Goal: Browse casually

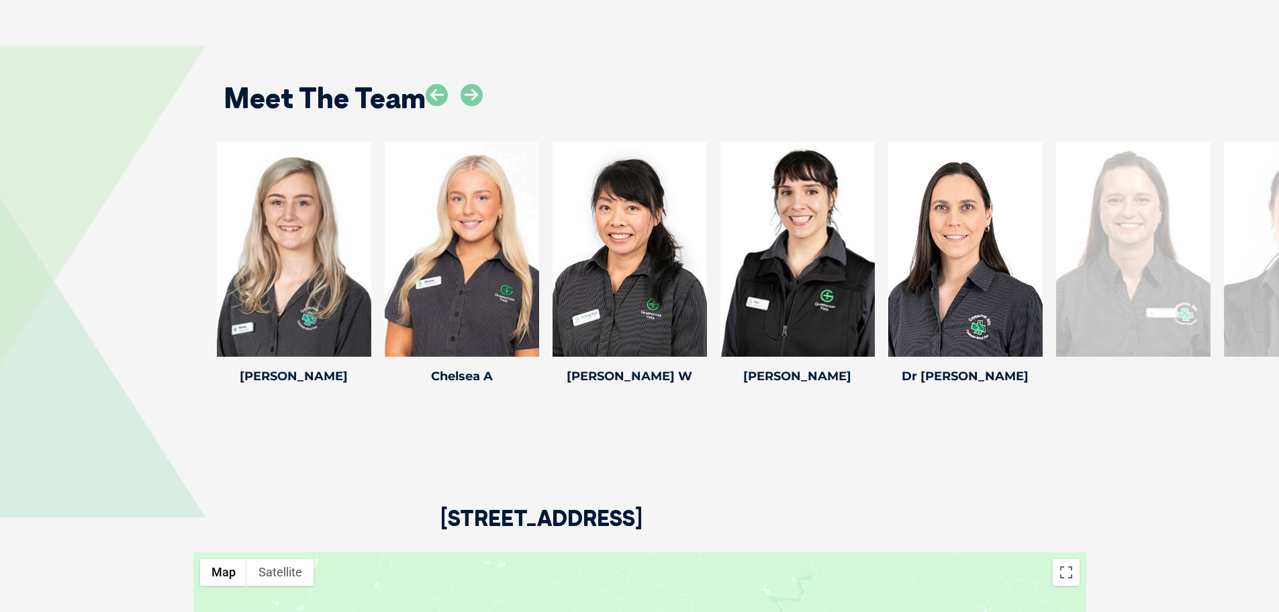
scroll to position [1612, 0]
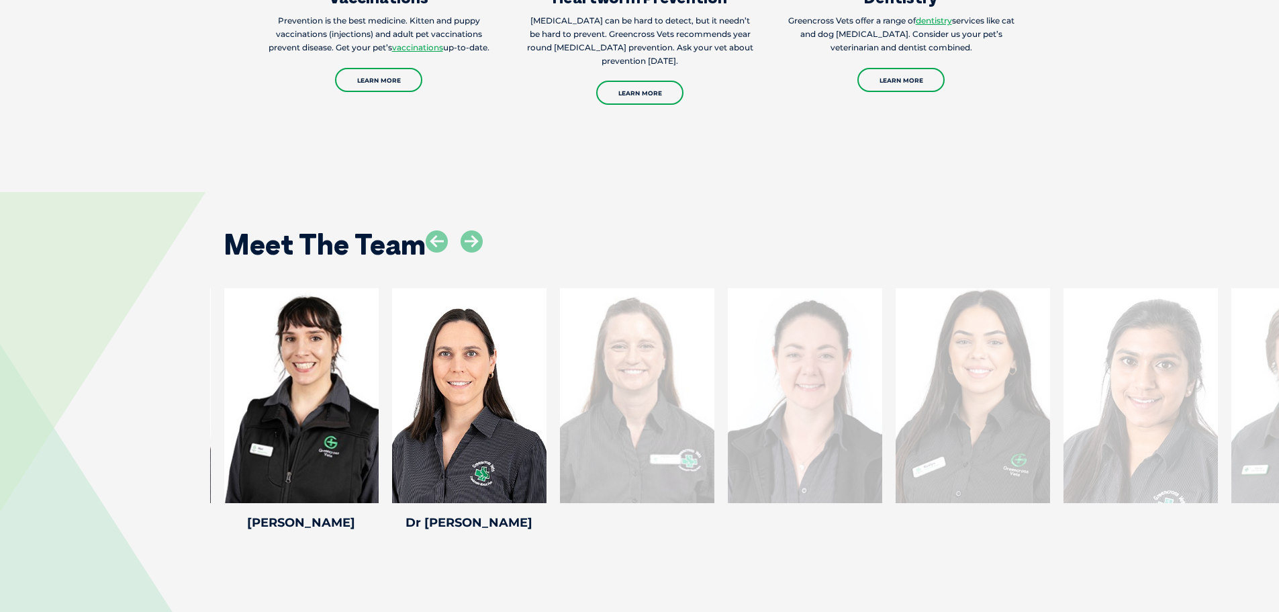
drag, startPoint x: 1097, startPoint y: 437, endPoint x: 570, endPoint y: 444, distance: 527.2
click at [570, 444] on div at bounding box center [637, 395] width 154 height 215
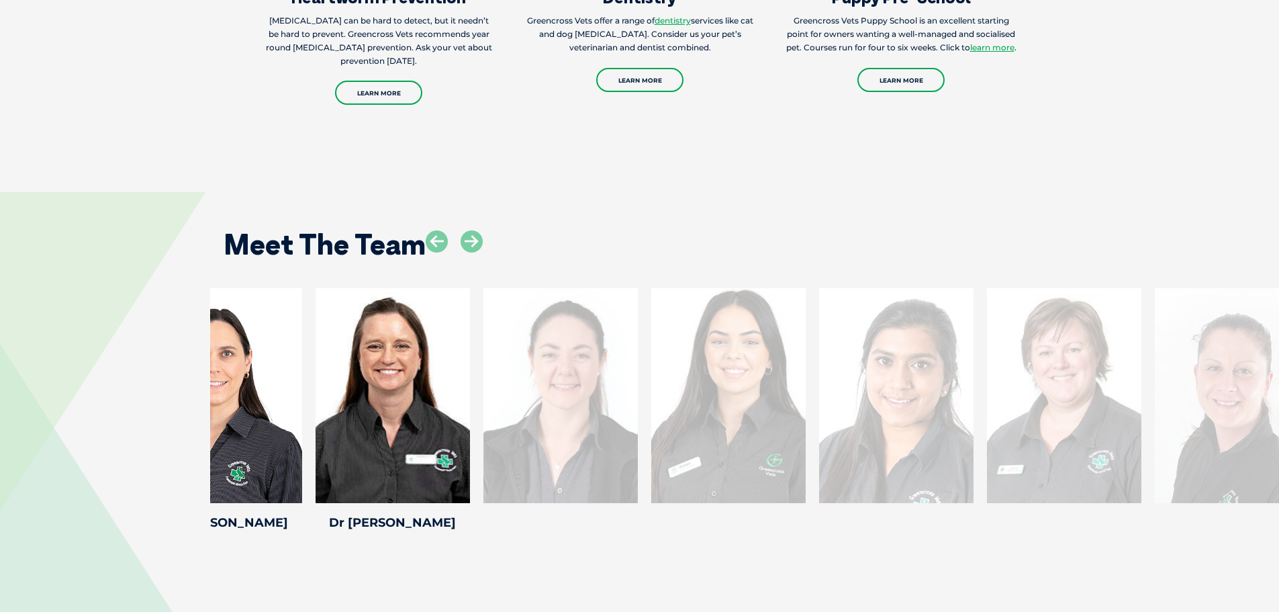
drag, startPoint x: 1123, startPoint y: 418, endPoint x: 399, endPoint y: 433, distance: 724.7
click at [483, 438] on div at bounding box center [560, 395] width 154 height 215
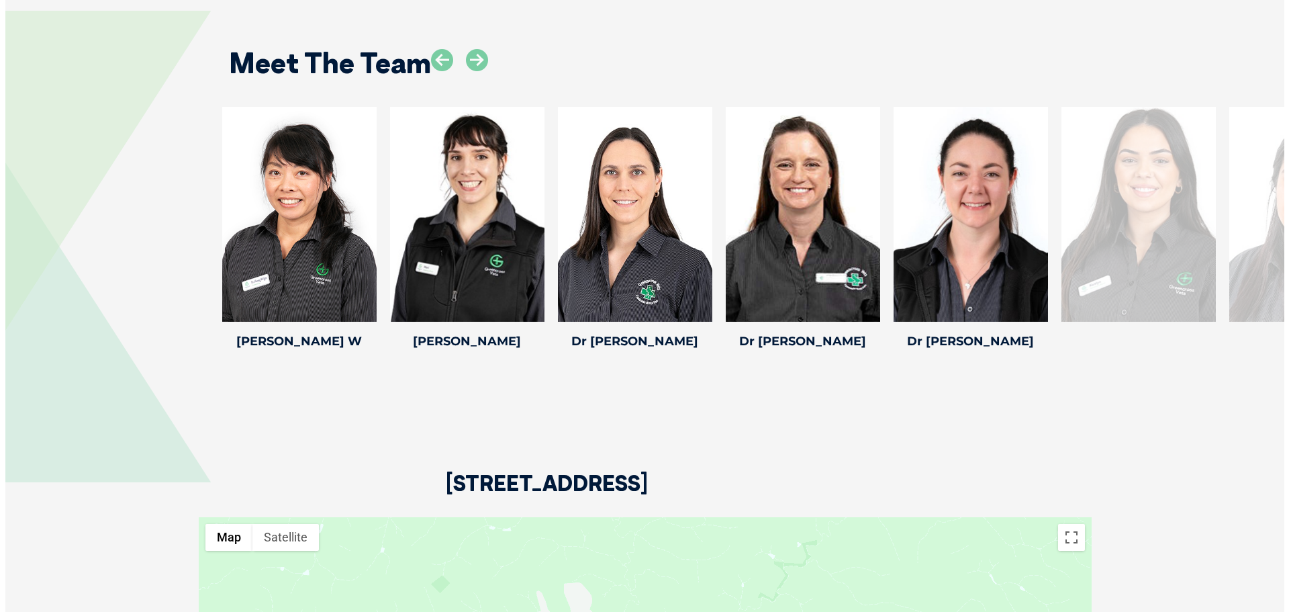
scroll to position [1679, 0]
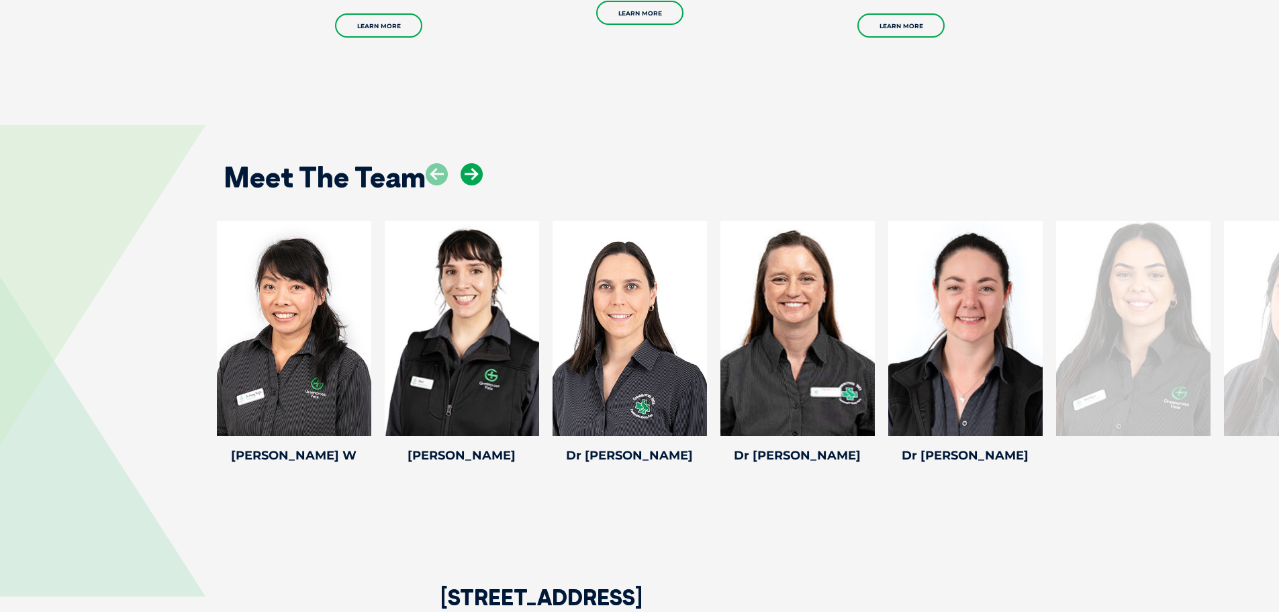
click at [477, 179] on icon at bounding box center [472, 174] width 22 height 22
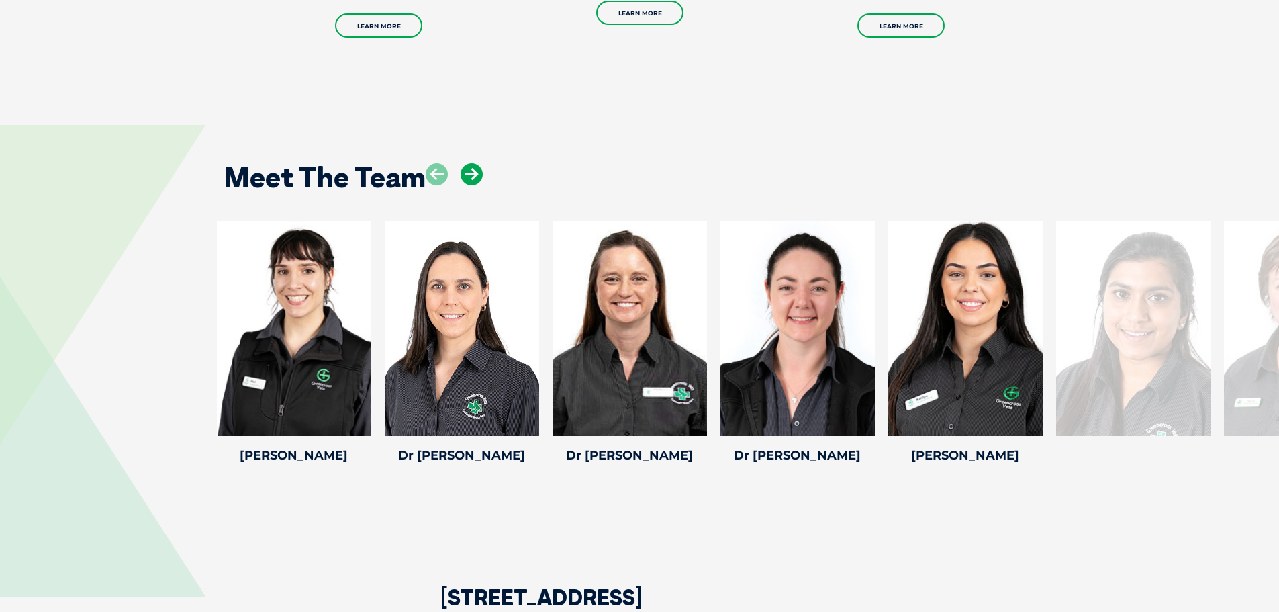
click at [477, 179] on icon at bounding box center [472, 174] width 22 height 22
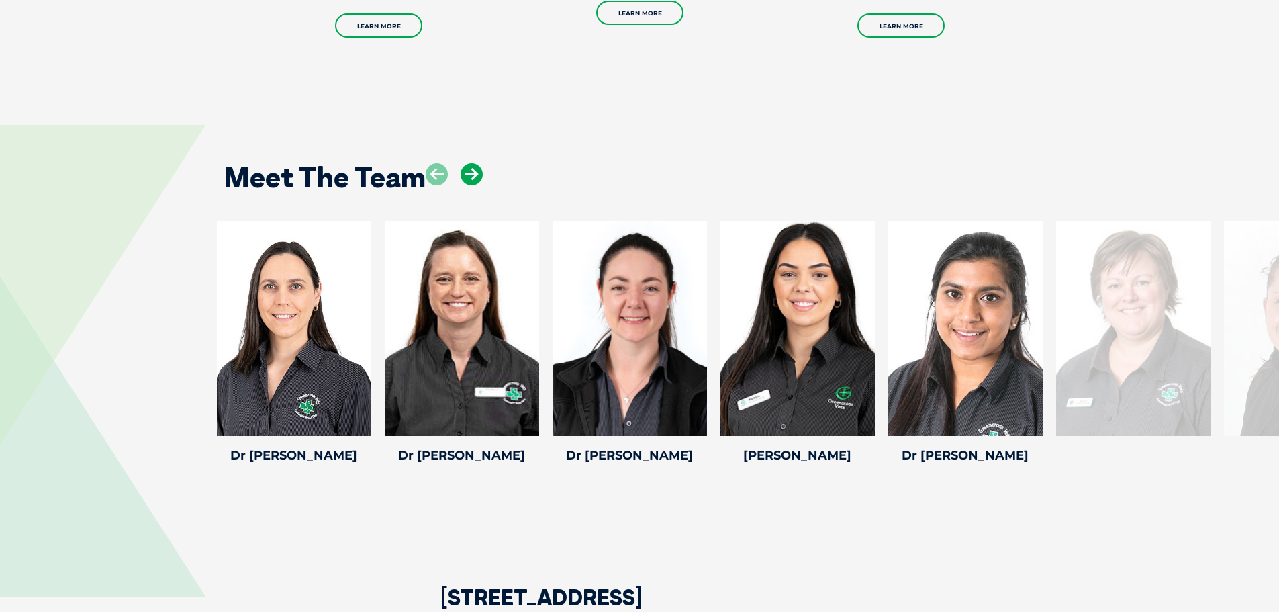
click at [477, 179] on icon at bounding box center [472, 174] width 22 height 22
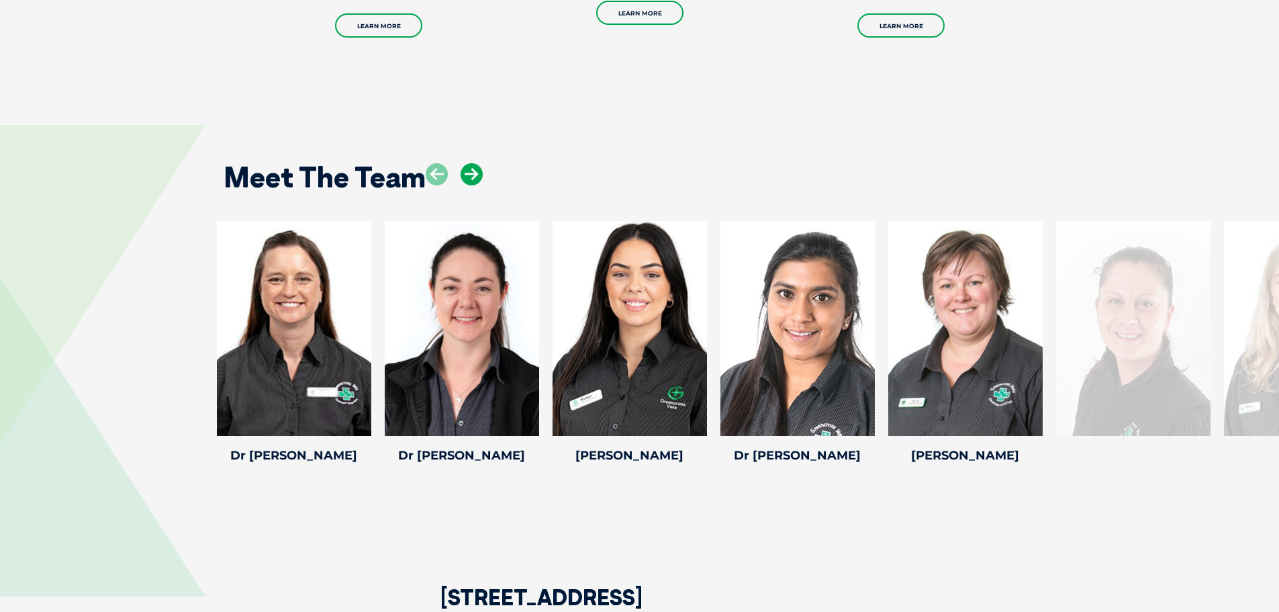
click at [477, 179] on icon at bounding box center [472, 174] width 22 height 22
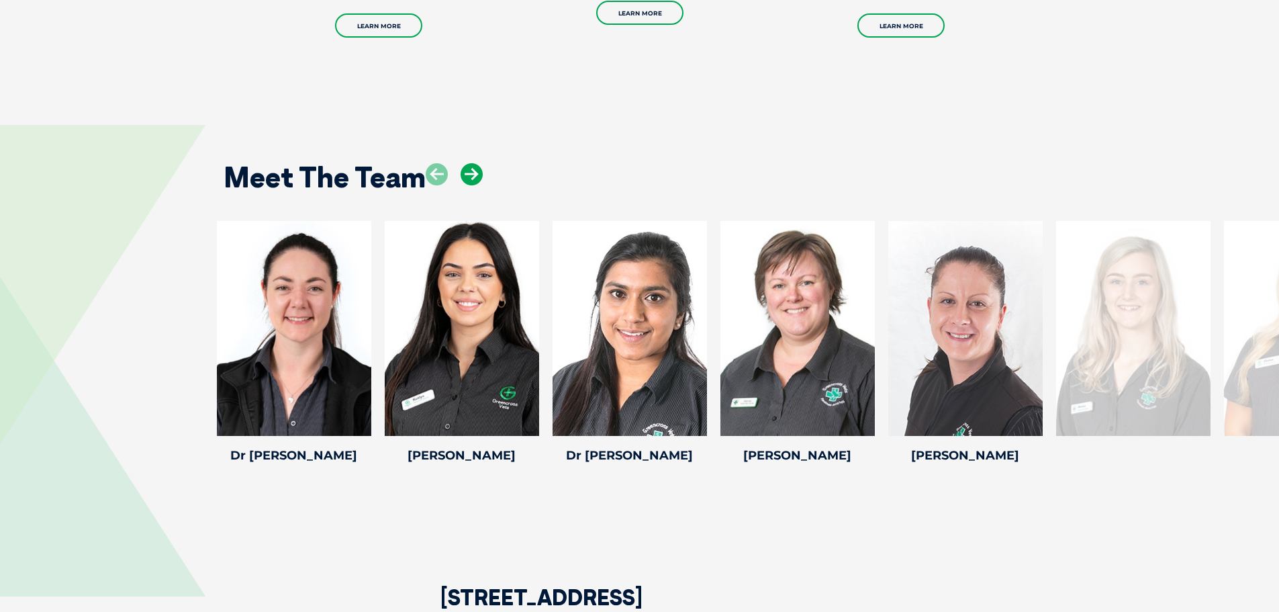
click at [477, 179] on icon at bounding box center [472, 174] width 22 height 22
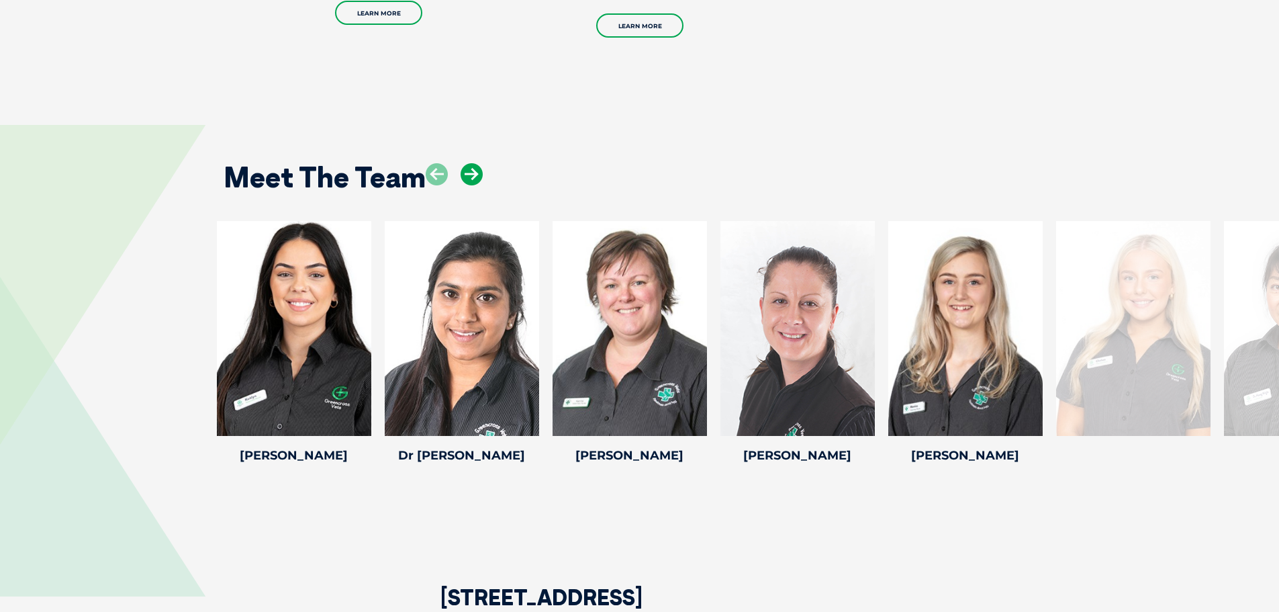
click at [477, 179] on icon at bounding box center [472, 174] width 22 height 22
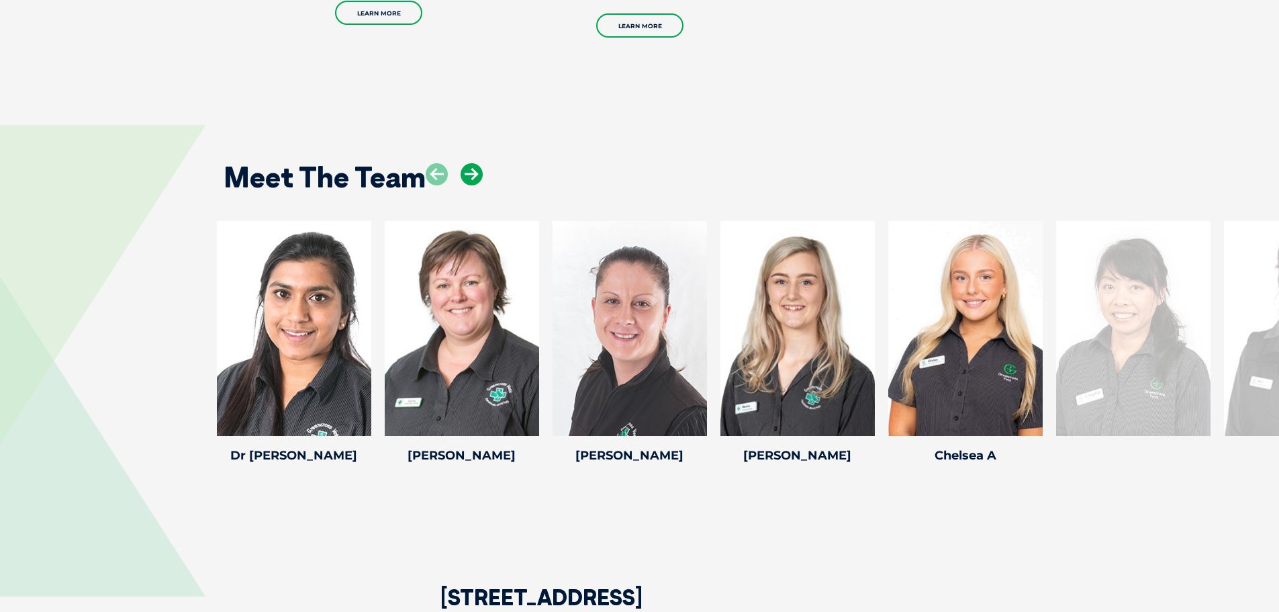
click at [477, 179] on icon at bounding box center [472, 174] width 22 height 22
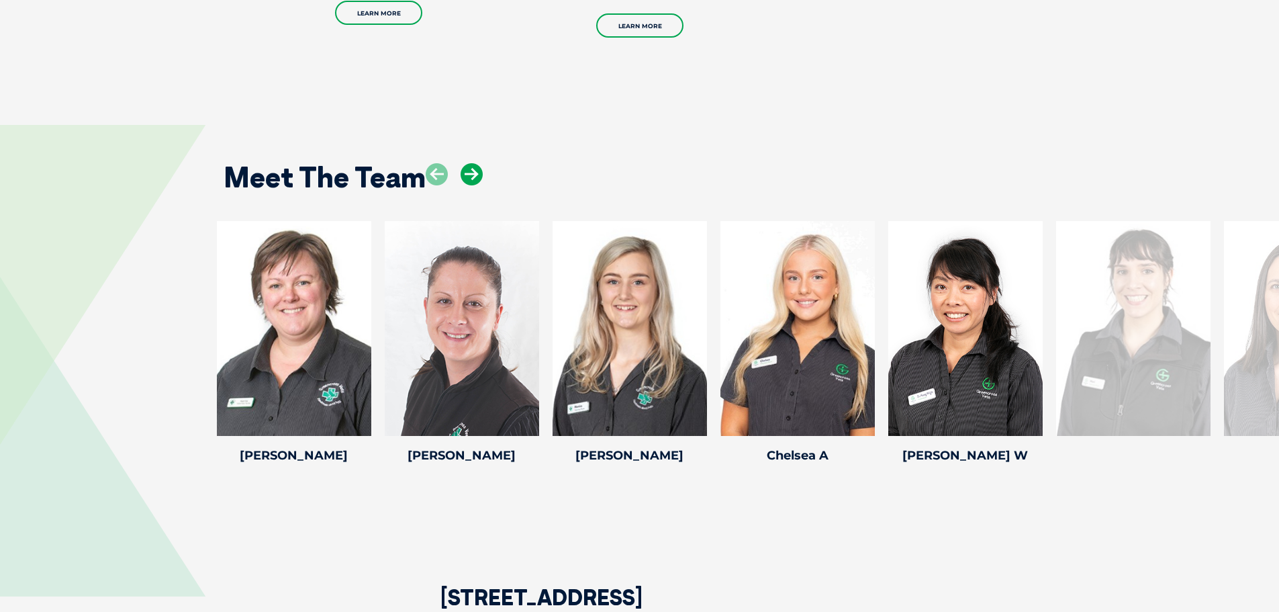
click at [477, 179] on icon at bounding box center [472, 174] width 22 height 22
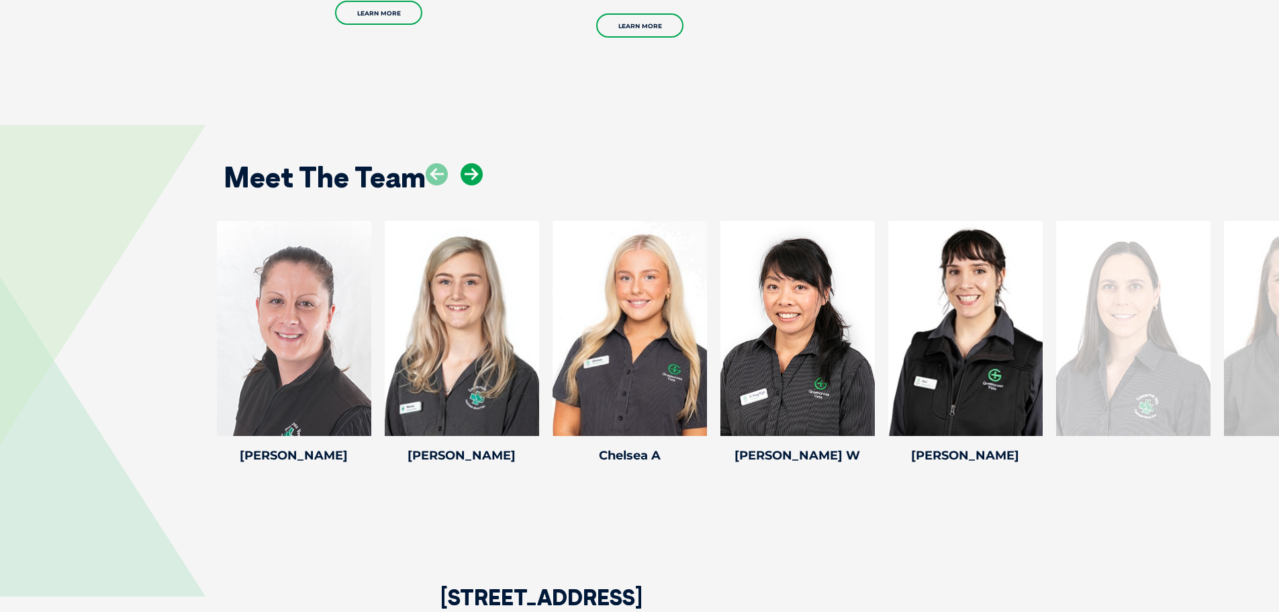
click at [477, 179] on icon at bounding box center [472, 174] width 22 height 22
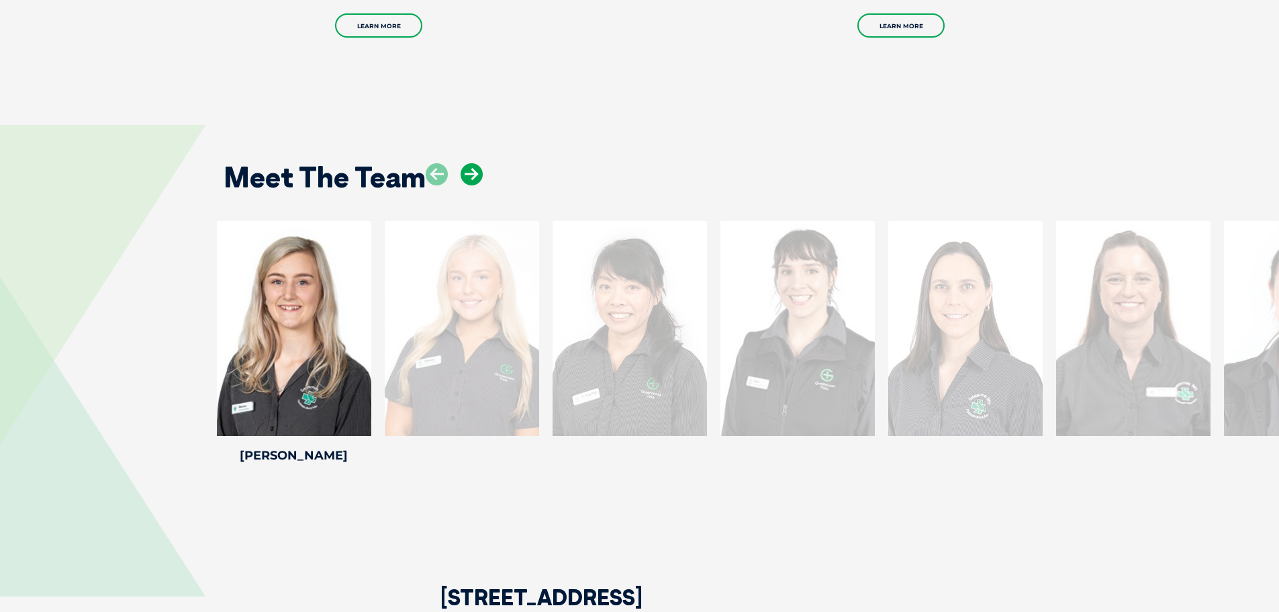
click at [475, 173] on icon at bounding box center [472, 174] width 22 height 22
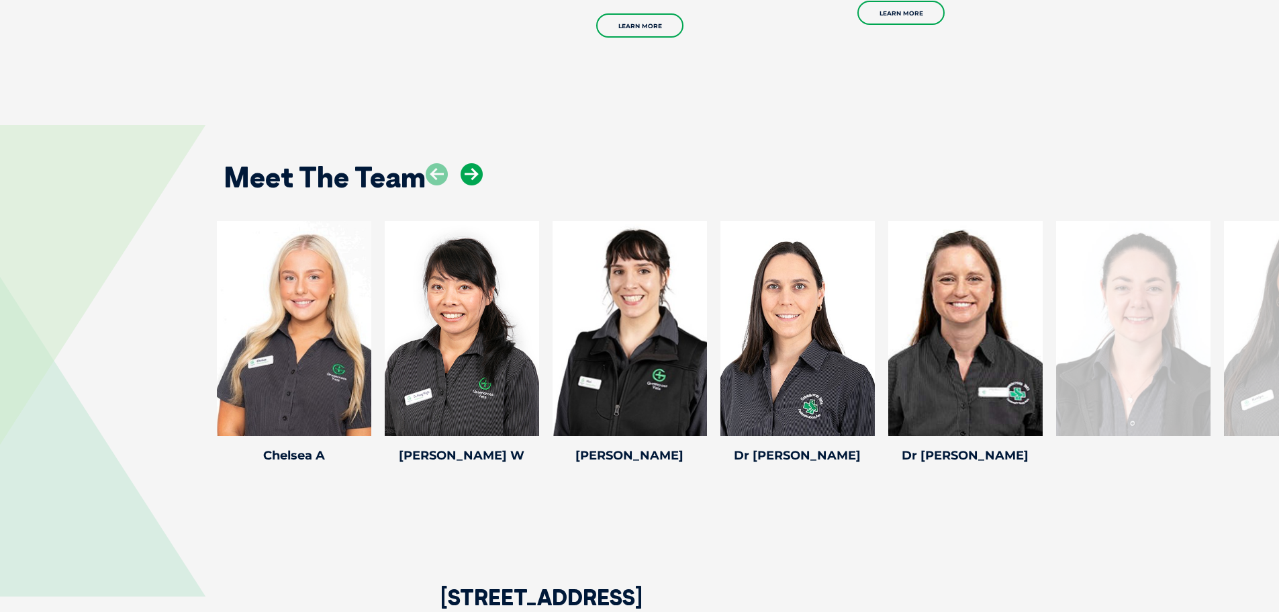
click at [475, 173] on icon at bounding box center [472, 174] width 22 height 22
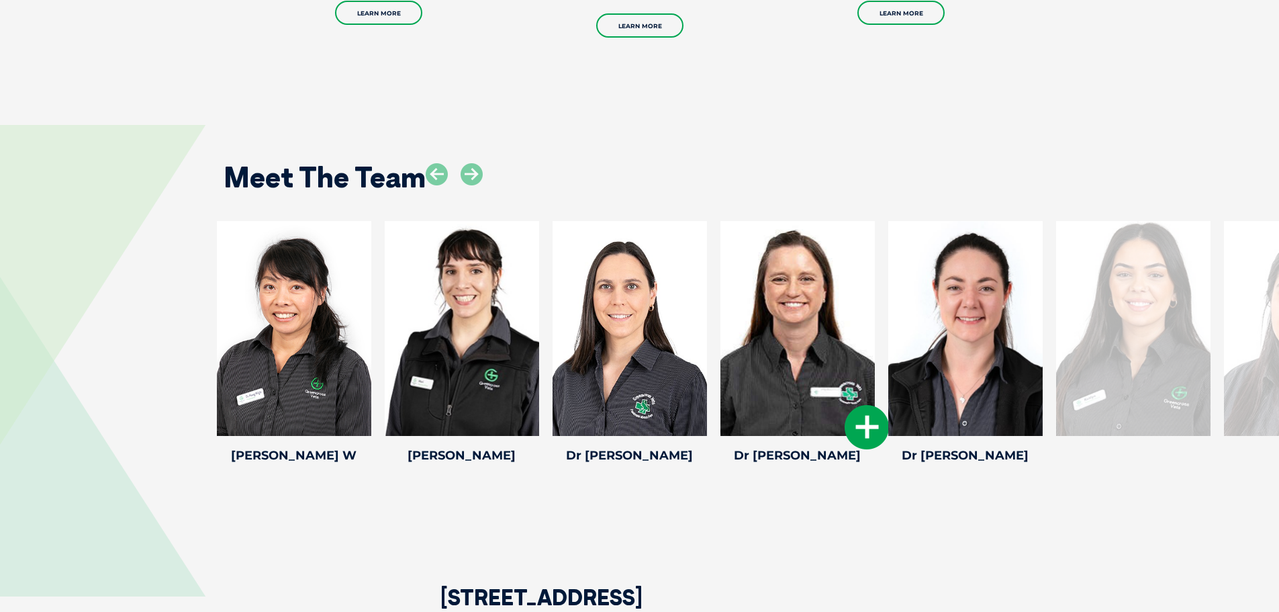
click at [864, 427] on icon at bounding box center [867, 427] width 44 height 44
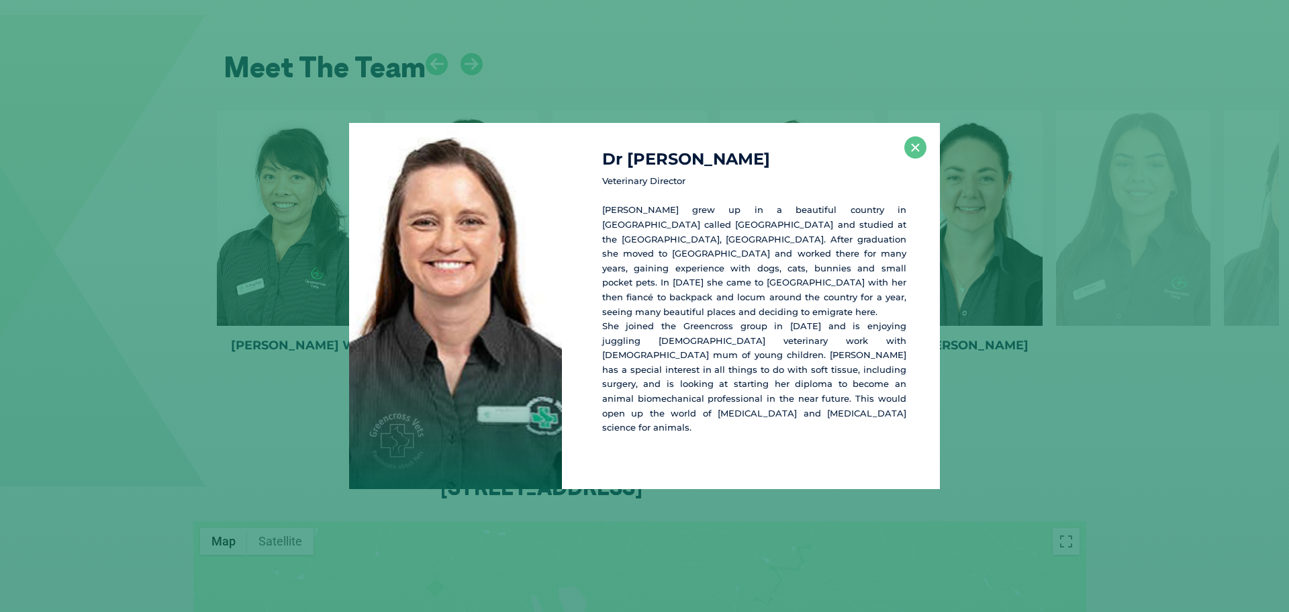
scroll to position [1796, 0]
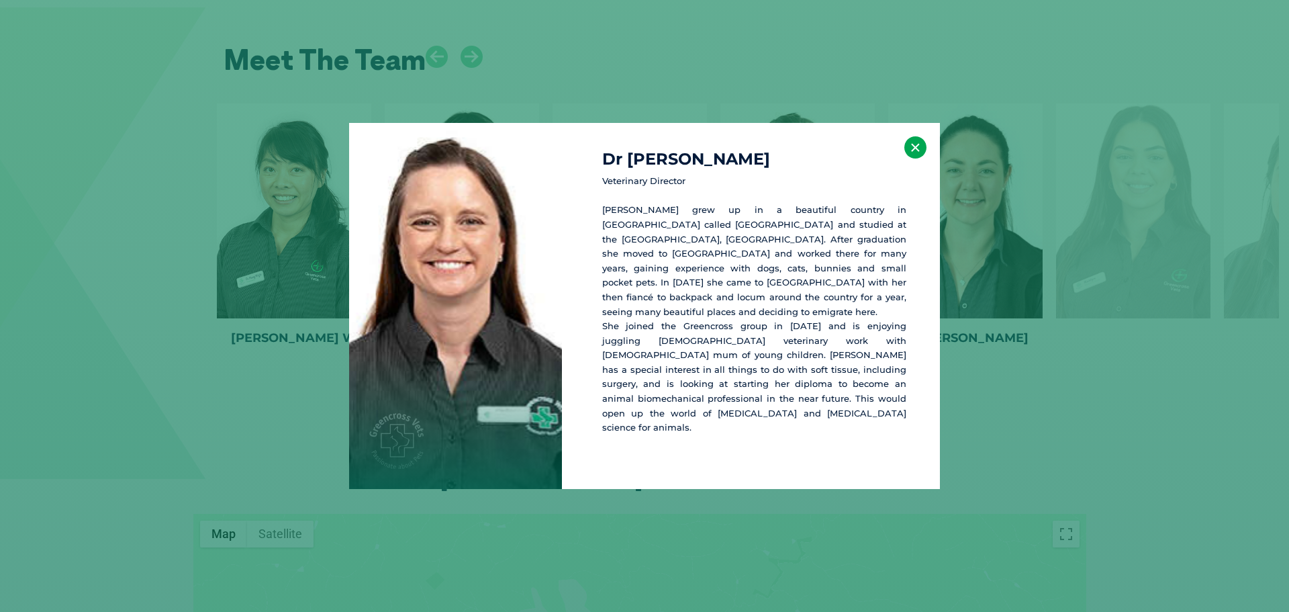
click at [918, 158] on button "×" at bounding box center [916, 147] width 22 height 22
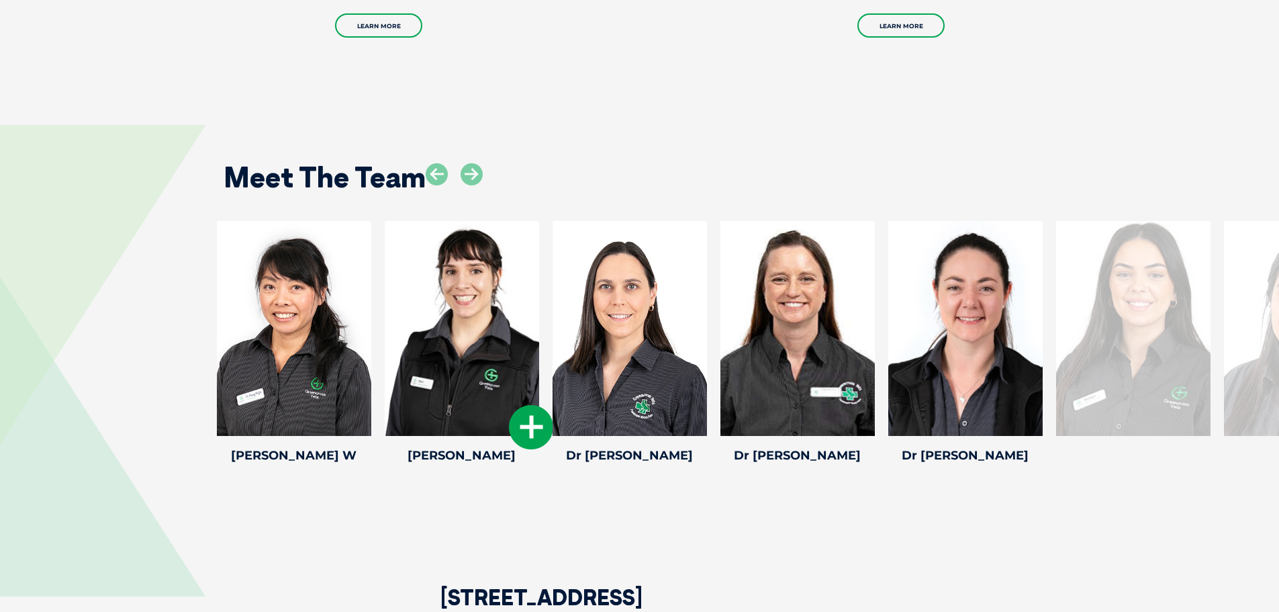
scroll to position [1729, 0]
